Goal: Task Accomplishment & Management: Use online tool/utility

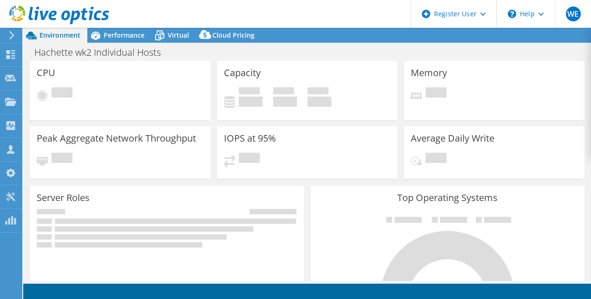
select select "USD"
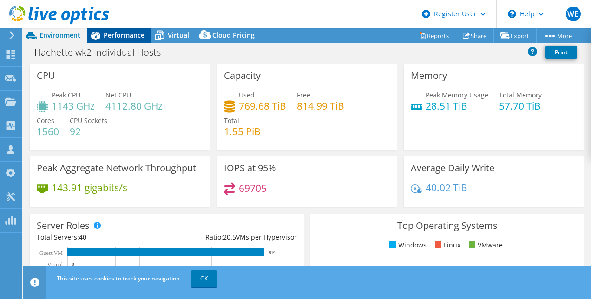
click at [106, 39] on span "Performance" at bounding box center [124, 35] width 41 height 9
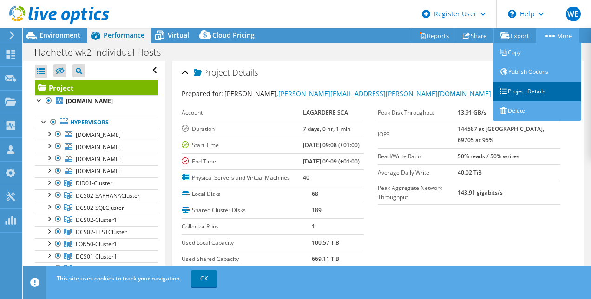
click at [528, 90] on link "Project Details" at bounding box center [537, 92] width 88 height 20
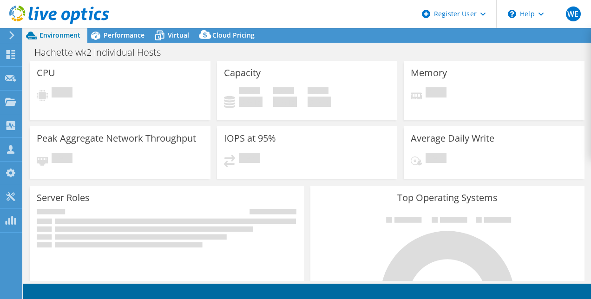
select select "USD"
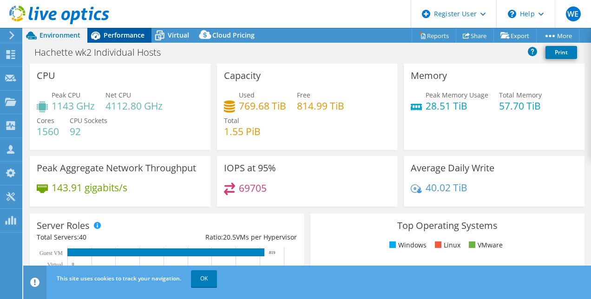
click at [127, 40] on div "Performance" at bounding box center [119, 35] width 64 height 15
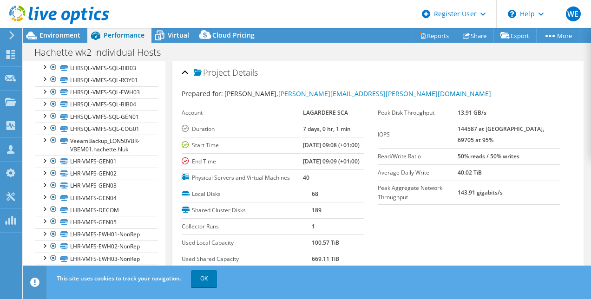
scroll to position [744, 0]
click at [427, 33] on link "Reports" at bounding box center [434, 35] width 45 height 14
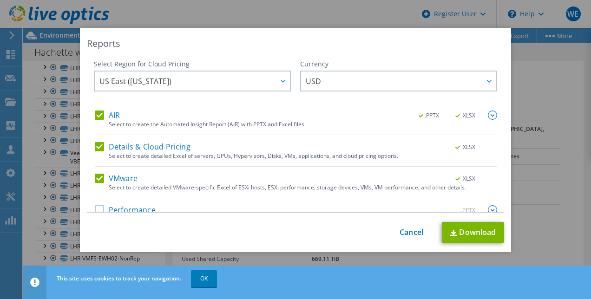
scroll to position [17, 0]
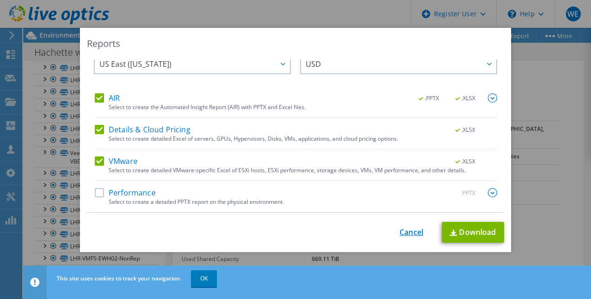
click at [407, 231] on link "Cancel" at bounding box center [412, 232] width 24 height 9
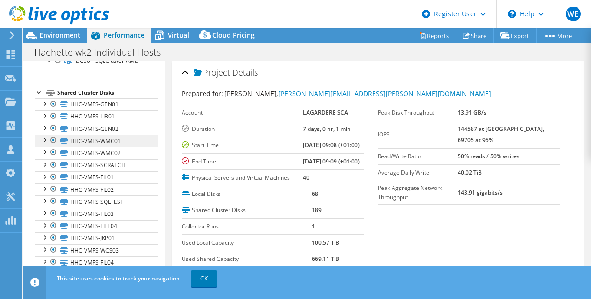
scroll to position [0, 0]
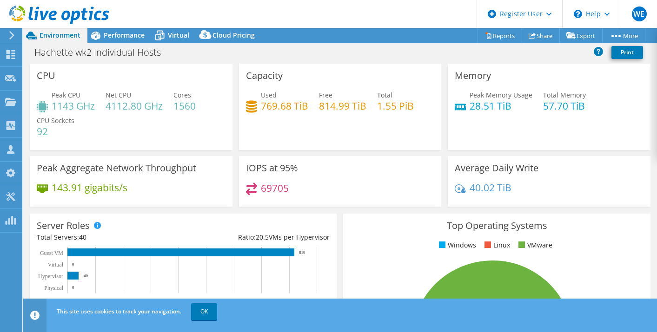
select select "USD"
